Goal: Understand process/instructions

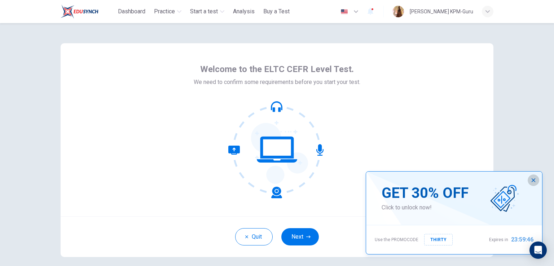
click at [535, 180] on icon "button" at bounding box center [534, 180] width 6 height 6
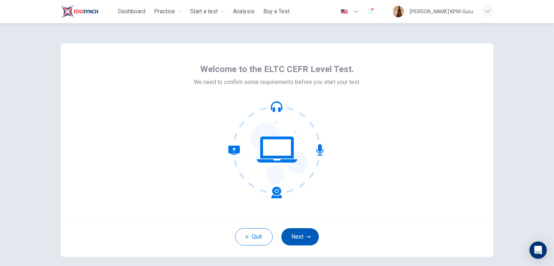
click at [293, 233] on button "Next" at bounding box center [300, 236] width 38 height 17
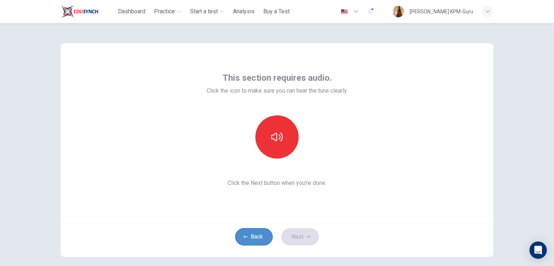
click at [248, 237] on button "Back" at bounding box center [254, 236] width 38 height 17
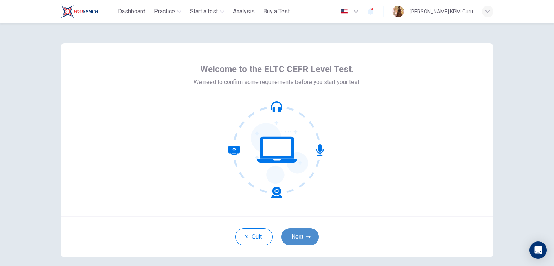
click at [307, 240] on button "Next" at bounding box center [300, 236] width 38 height 17
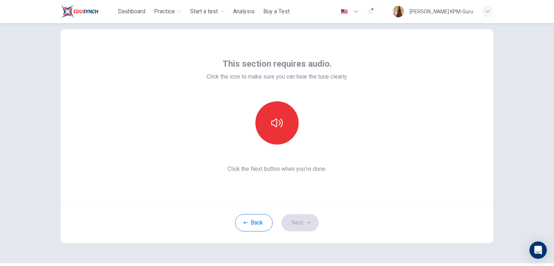
scroll to position [34, 0]
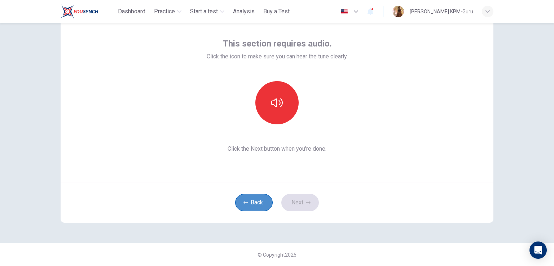
click at [261, 197] on button "Back" at bounding box center [254, 202] width 38 height 17
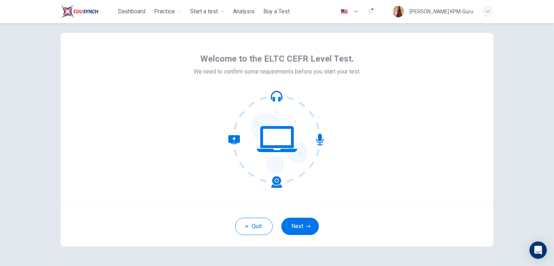
scroll to position [0, 0]
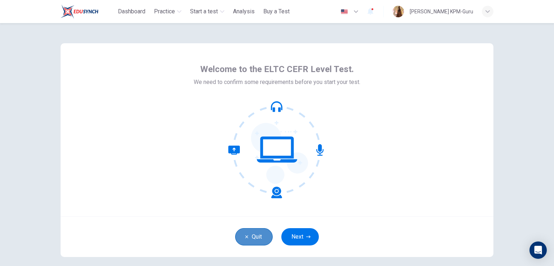
click at [244, 232] on button "Quit" at bounding box center [254, 236] width 38 height 17
click at [303, 237] on button "Next" at bounding box center [300, 236] width 38 height 17
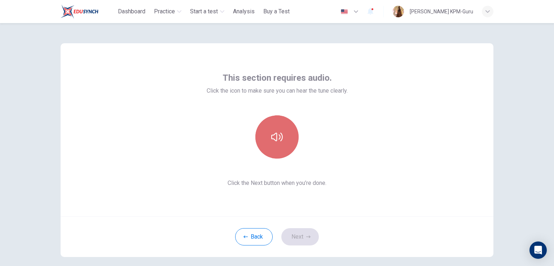
click at [290, 132] on button "button" at bounding box center [276, 136] width 43 height 43
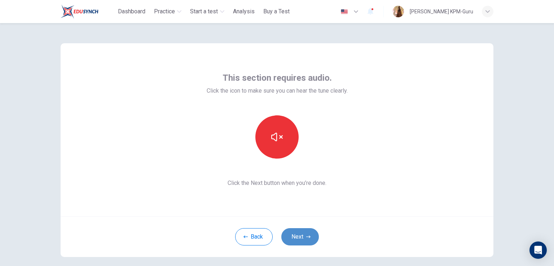
click at [302, 241] on button "Next" at bounding box center [300, 236] width 38 height 17
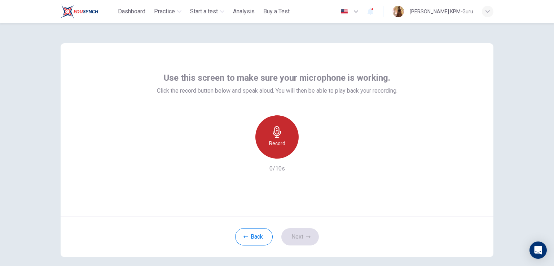
click at [290, 137] on div "Record" at bounding box center [276, 136] width 43 height 43
click at [268, 245] on div "Back Next" at bounding box center [277, 236] width 433 height 41
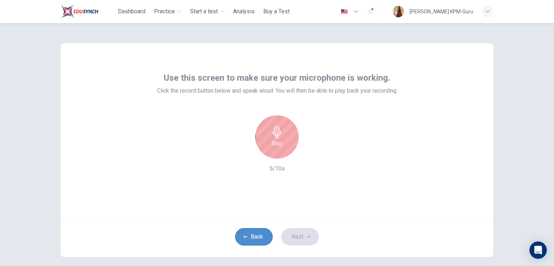
click at [251, 236] on button "Back" at bounding box center [254, 236] width 38 height 17
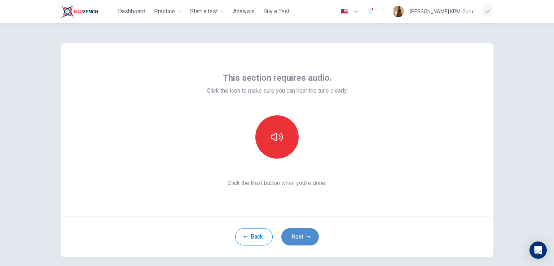
click at [302, 237] on button "Next" at bounding box center [300, 236] width 38 height 17
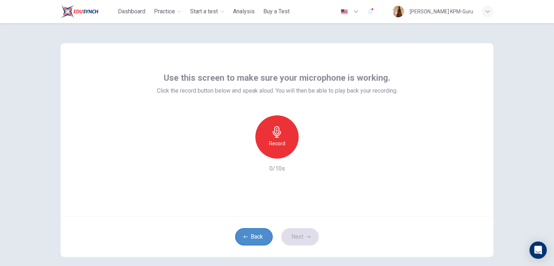
click at [250, 243] on button "Back" at bounding box center [254, 236] width 38 height 17
